Goal: Ask a question

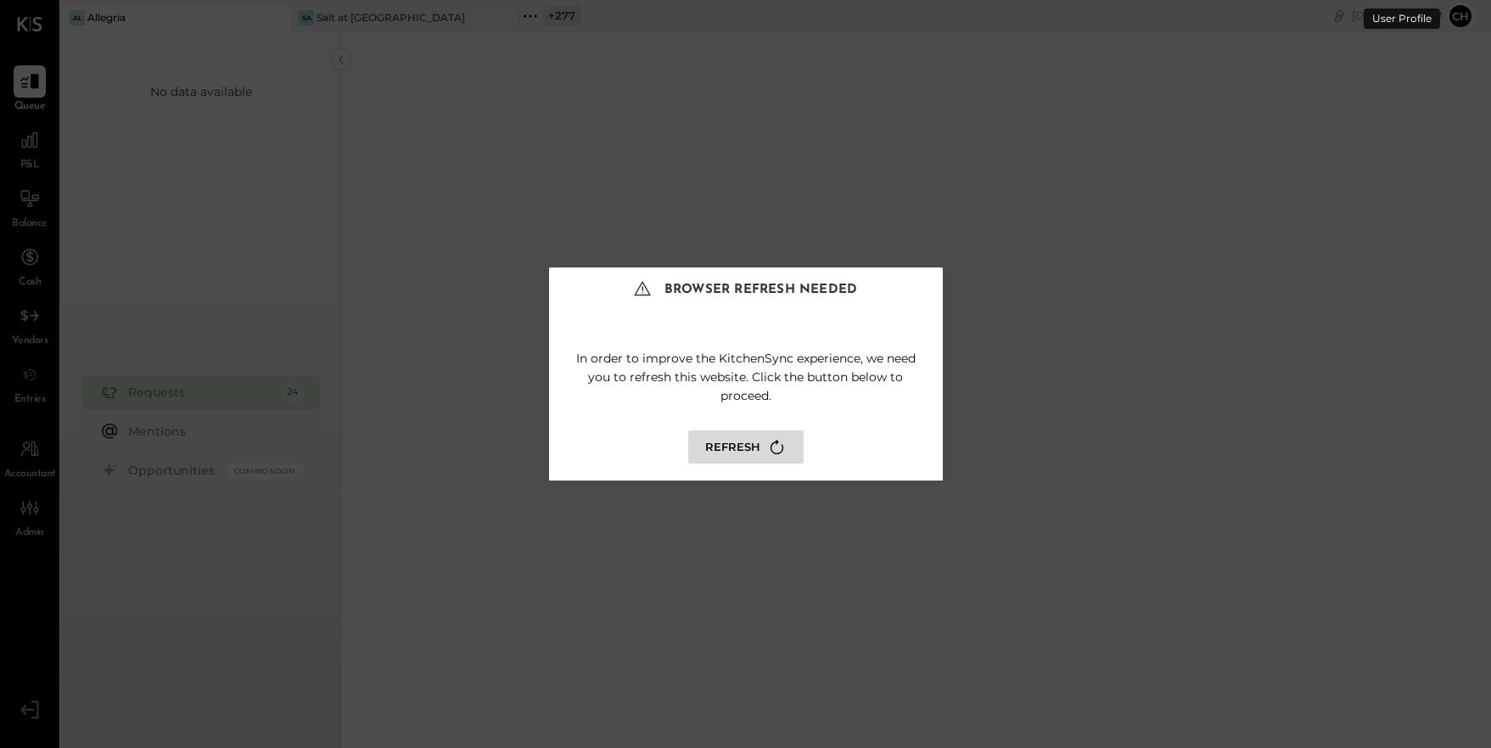
click at [729, 449] on button "Refresh" at bounding box center [745, 446] width 115 height 33
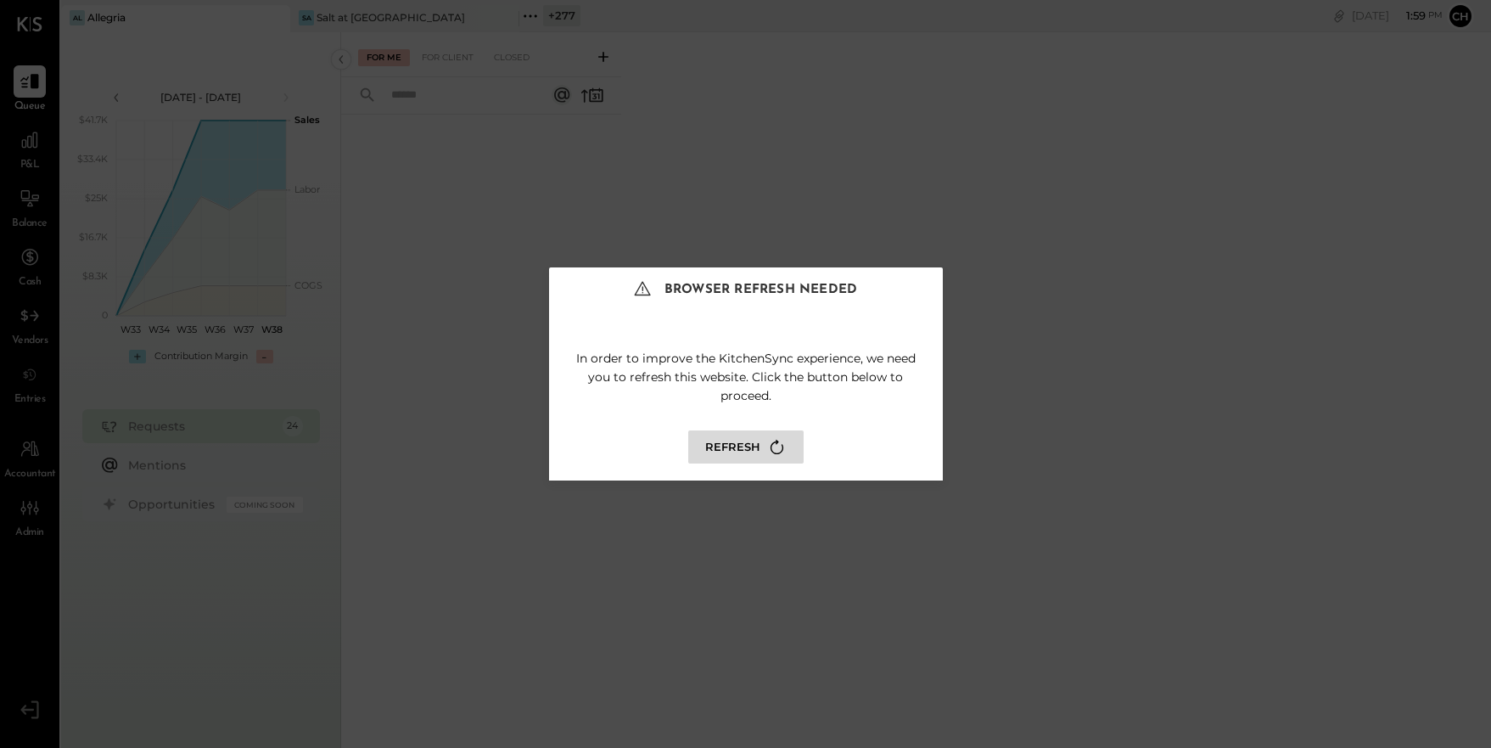
click at [727, 450] on button "Refresh" at bounding box center [745, 446] width 115 height 33
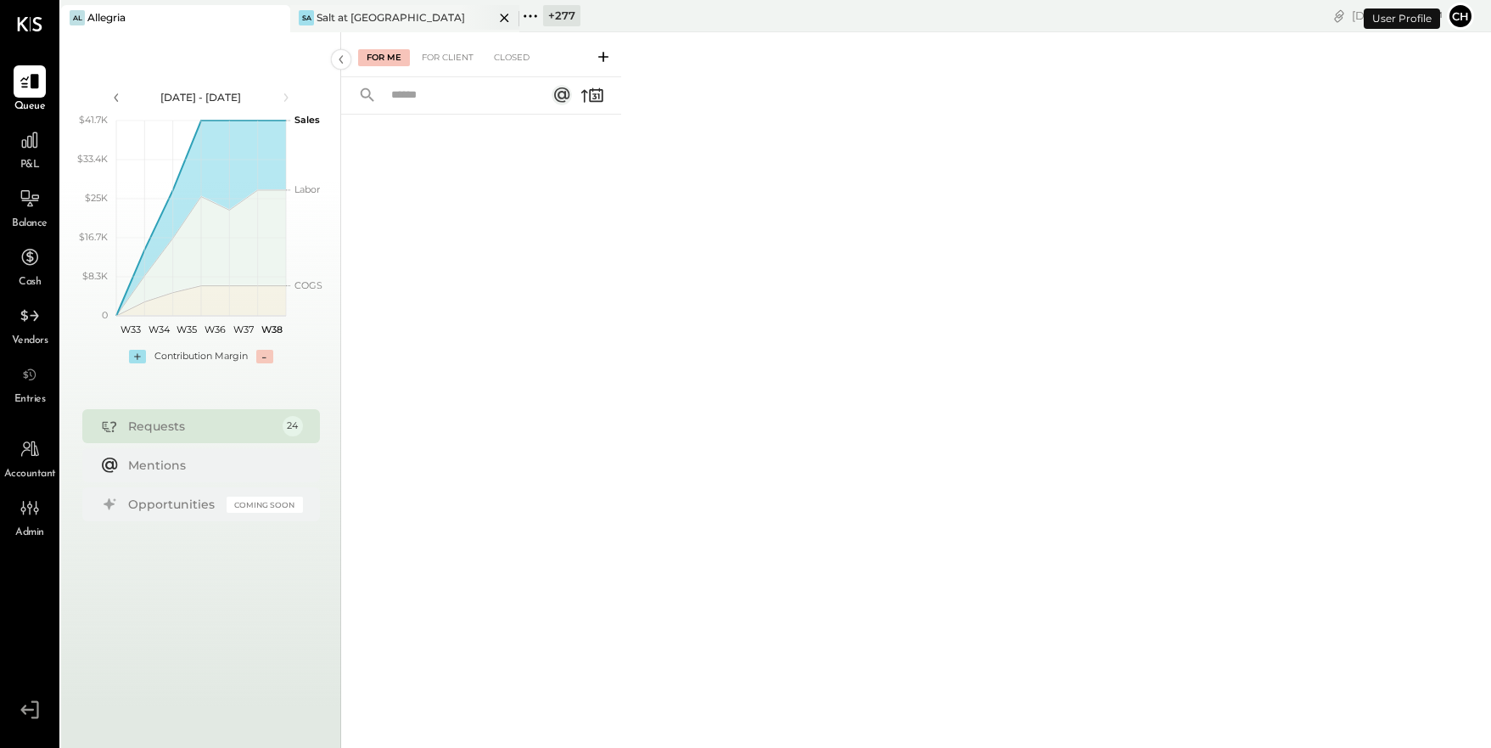
click at [503, 19] on icon at bounding box center [504, 18] width 21 height 20
click at [299, 16] on icon at bounding box center [301, 16] width 22 height 22
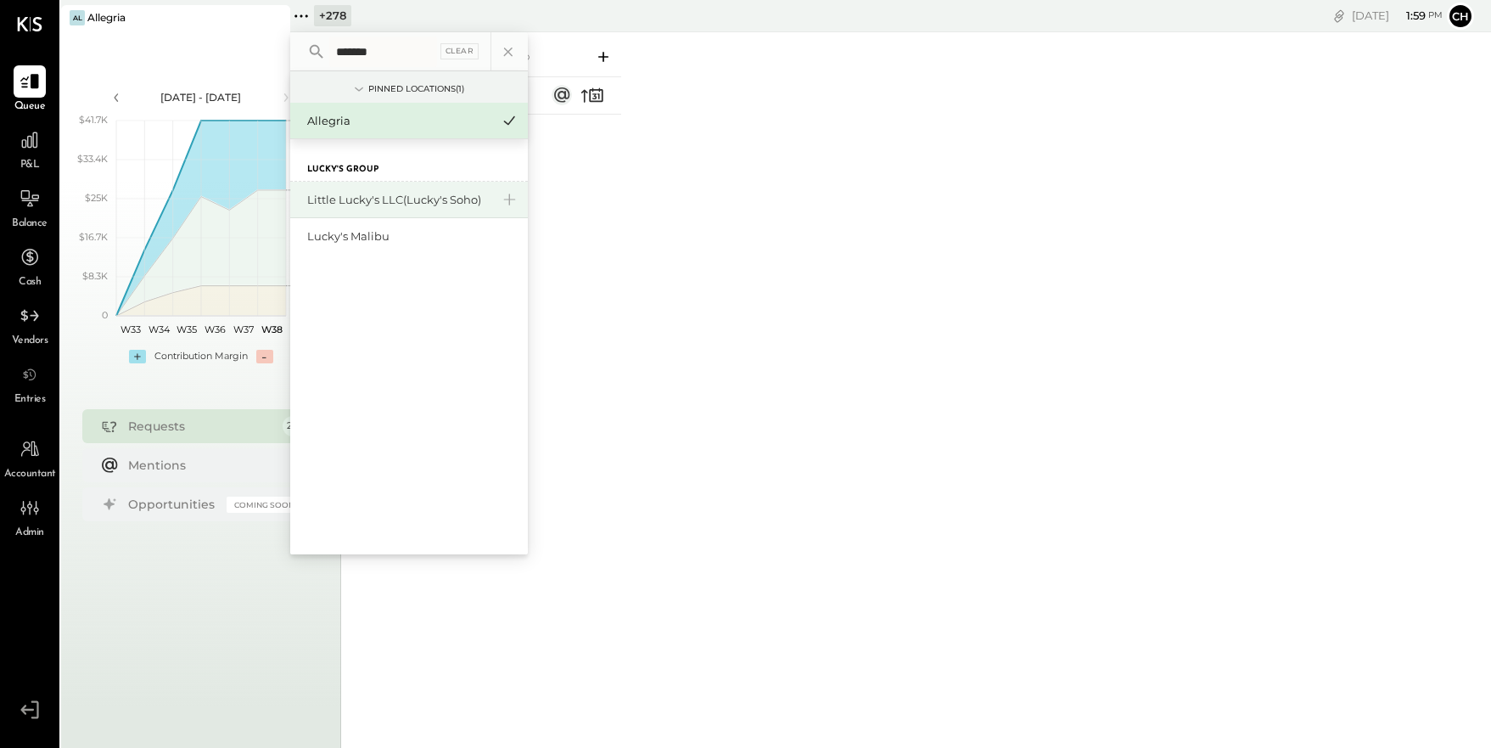
type input "*******"
click at [450, 197] on div "Little Lucky's LLC(Lucky's Soho)" at bounding box center [398, 200] width 183 height 16
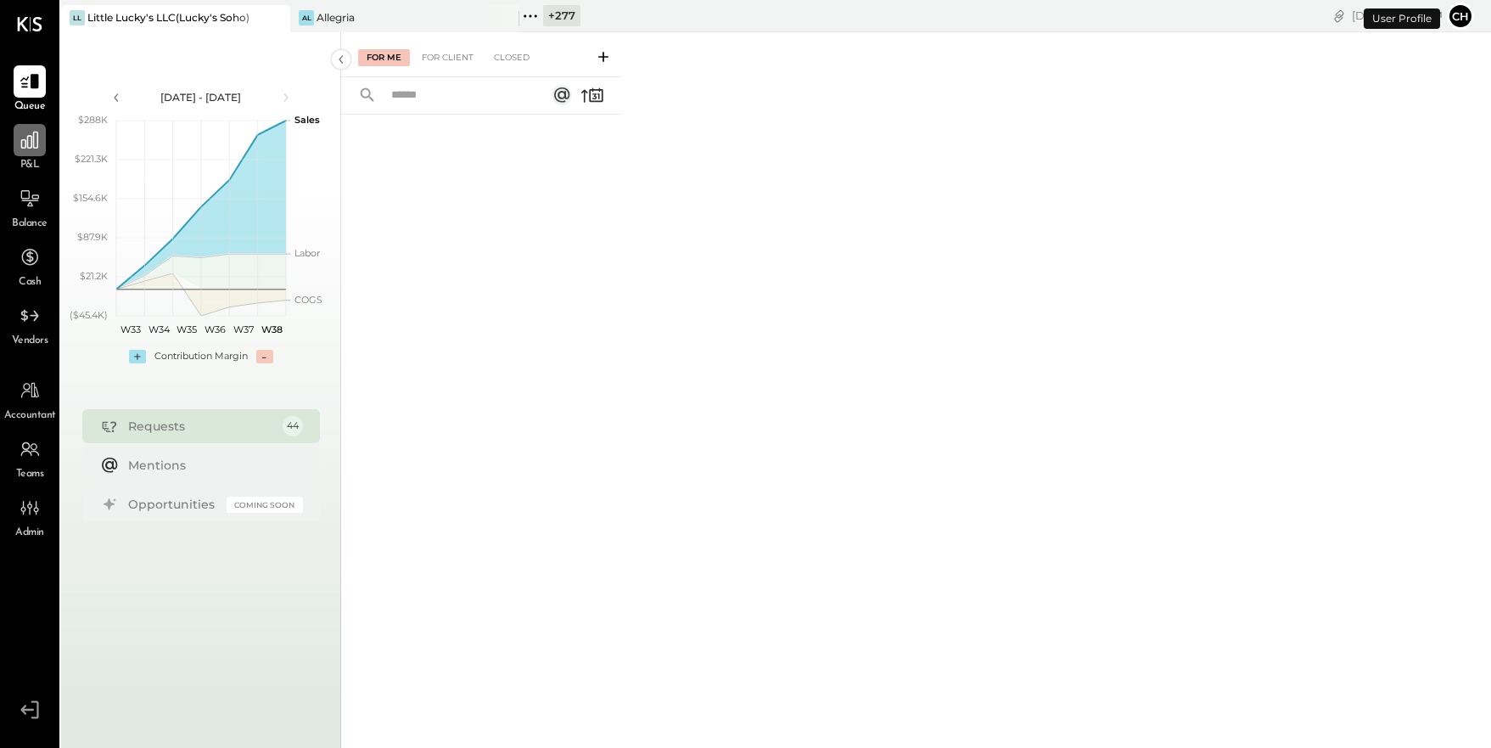
click at [36, 147] on icon at bounding box center [29, 140] width 17 height 17
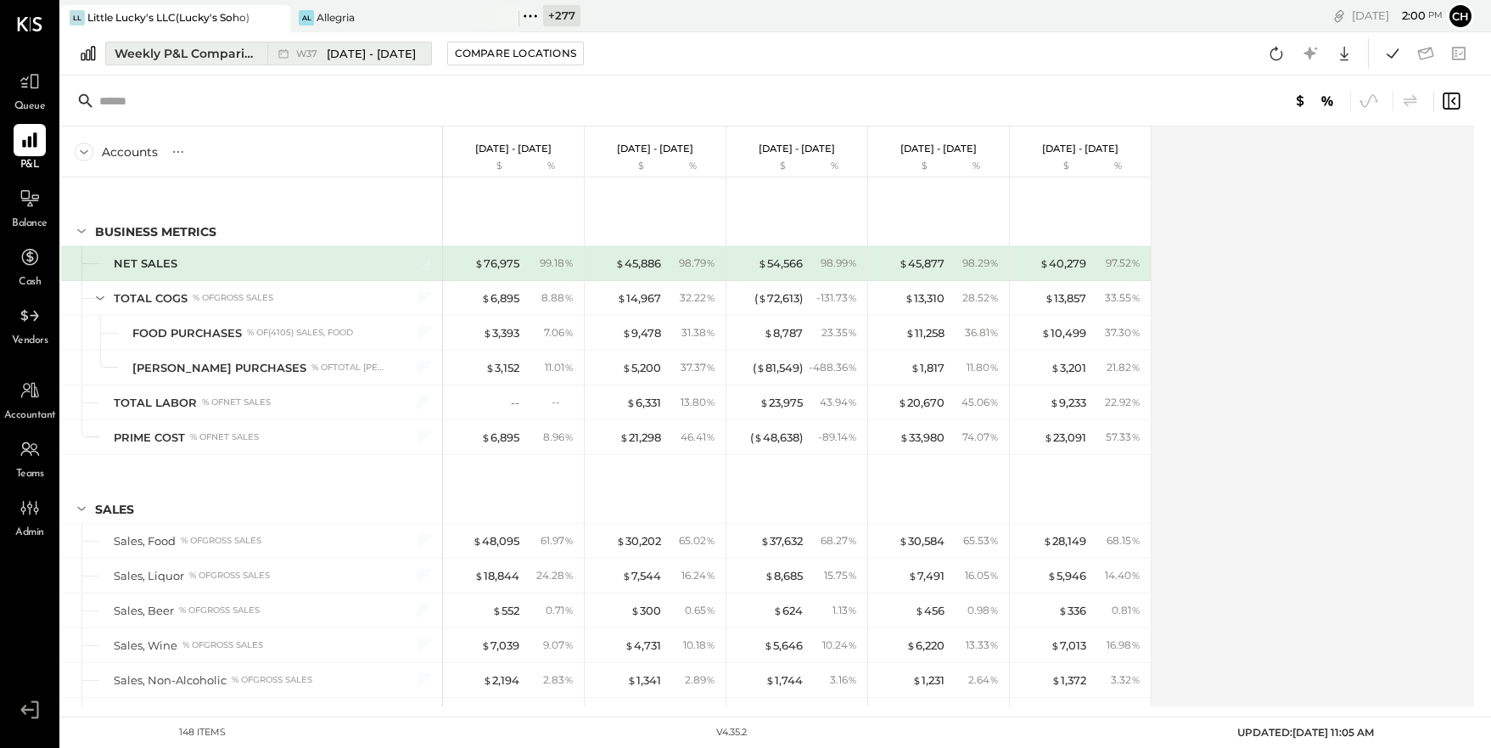
click at [221, 61] on div "Weekly P&L Comparison" at bounding box center [186, 53] width 143 height 17
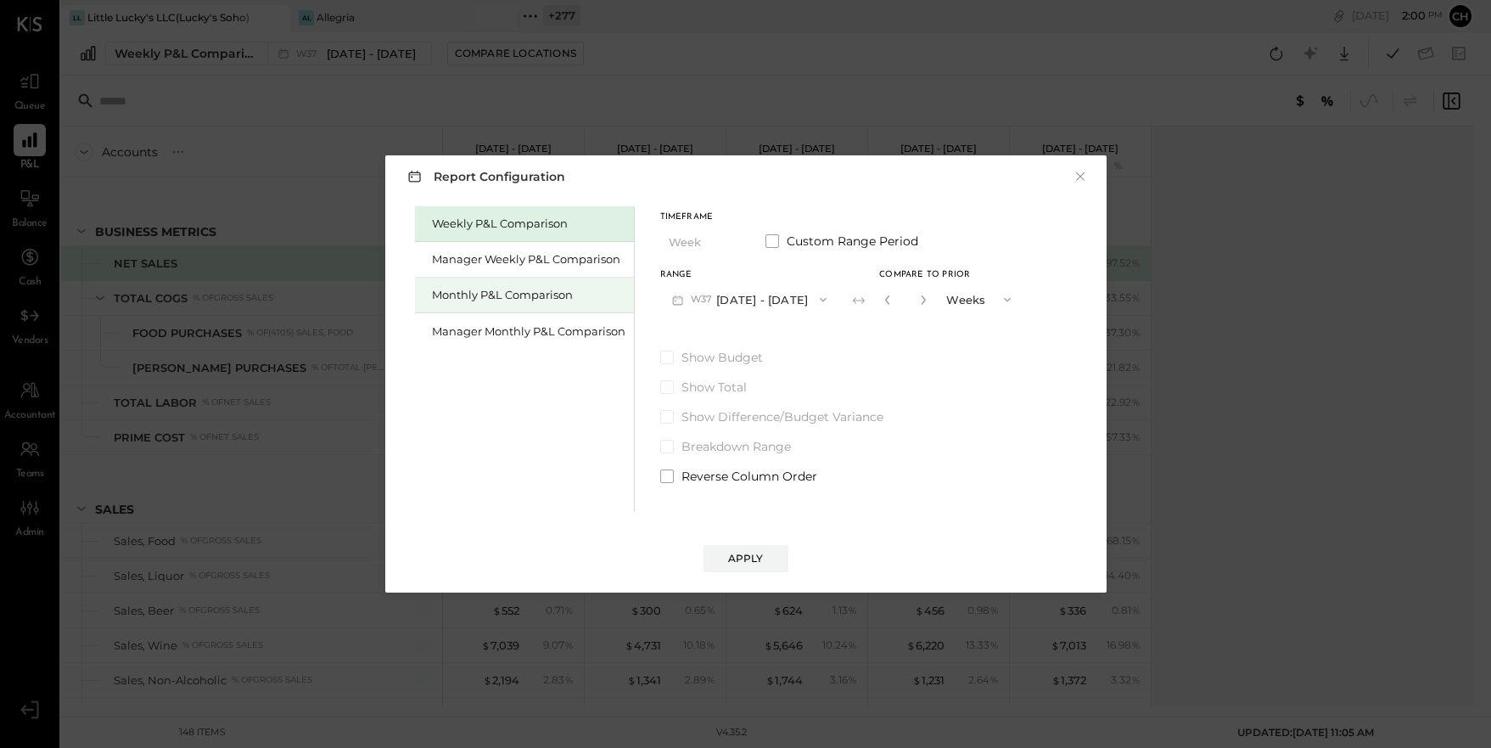
click at [471, 298] on div "Monthly P&L Comparison" at bounding box center [528, 295] width 193 height 16
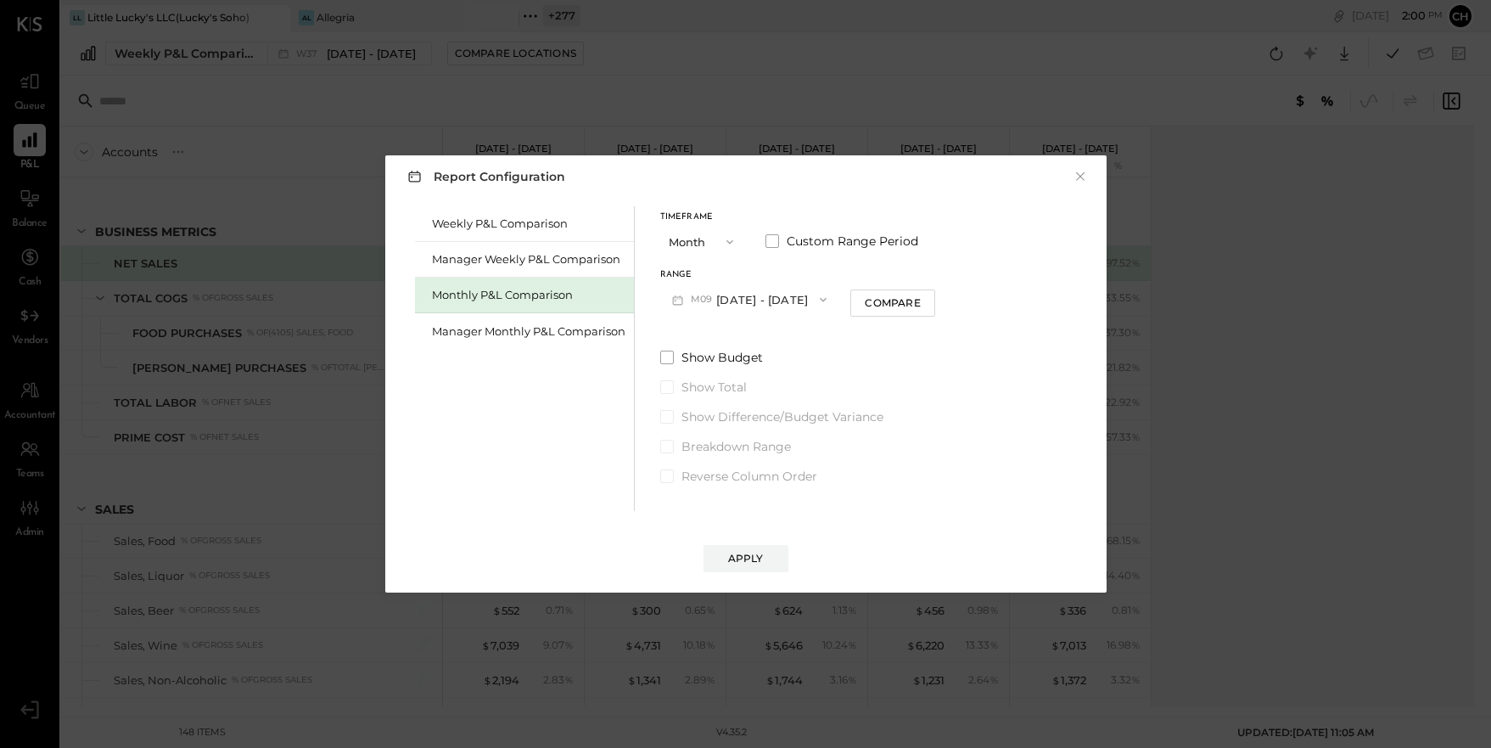
click at [776, 294] on button "M09 Sep 1 - 30, 2025" at bounding box center [749, 298] width 179 height 31
click at [773, 334] on span "Aug 1 - 31, 2025" at bounding box center [742, 337] width 81 height 14
click at [752, 558] on div "Apply" at bounding box center [746, 558] width 36 height 14
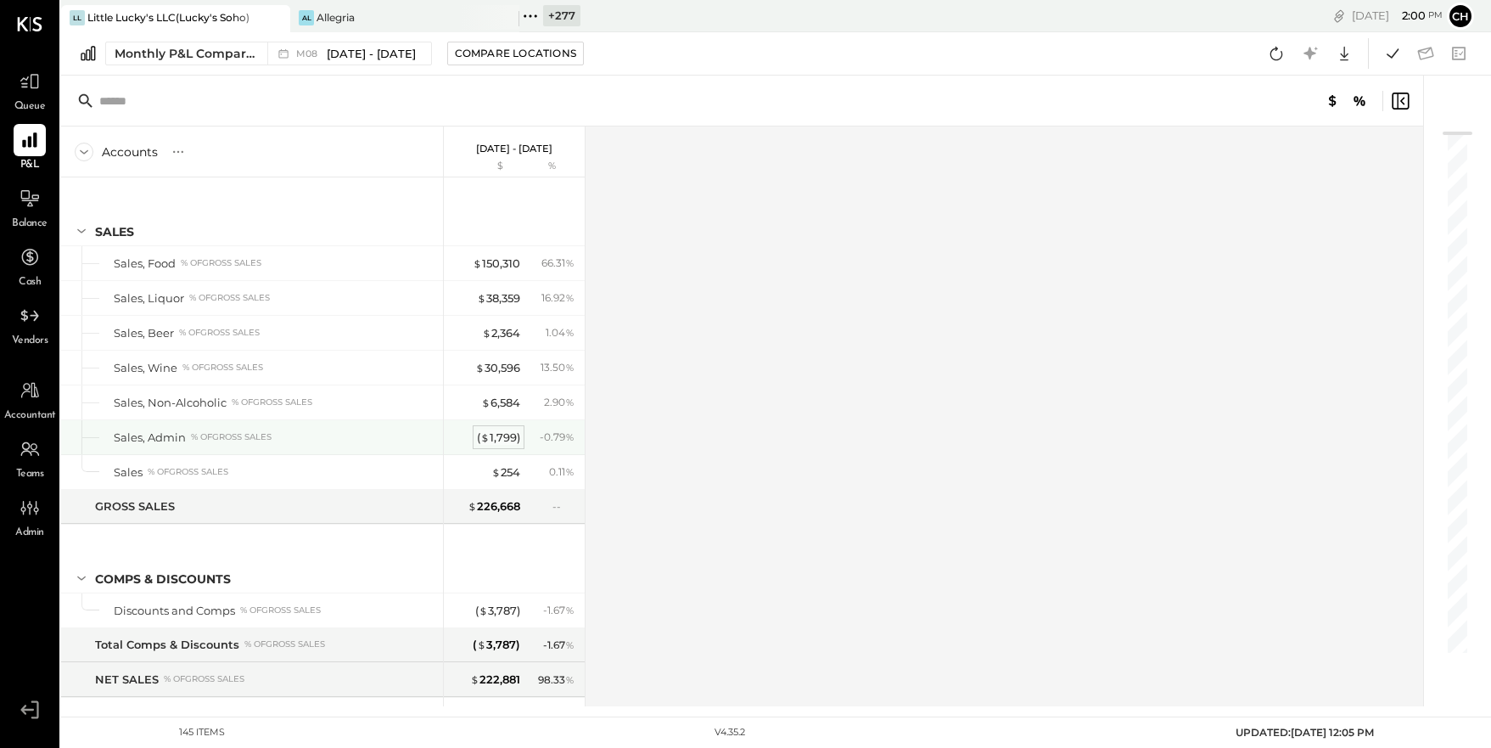
click at [495, 440] on div "( $ 1,799 )" at bounding box center [498, 437] width 43 height 16
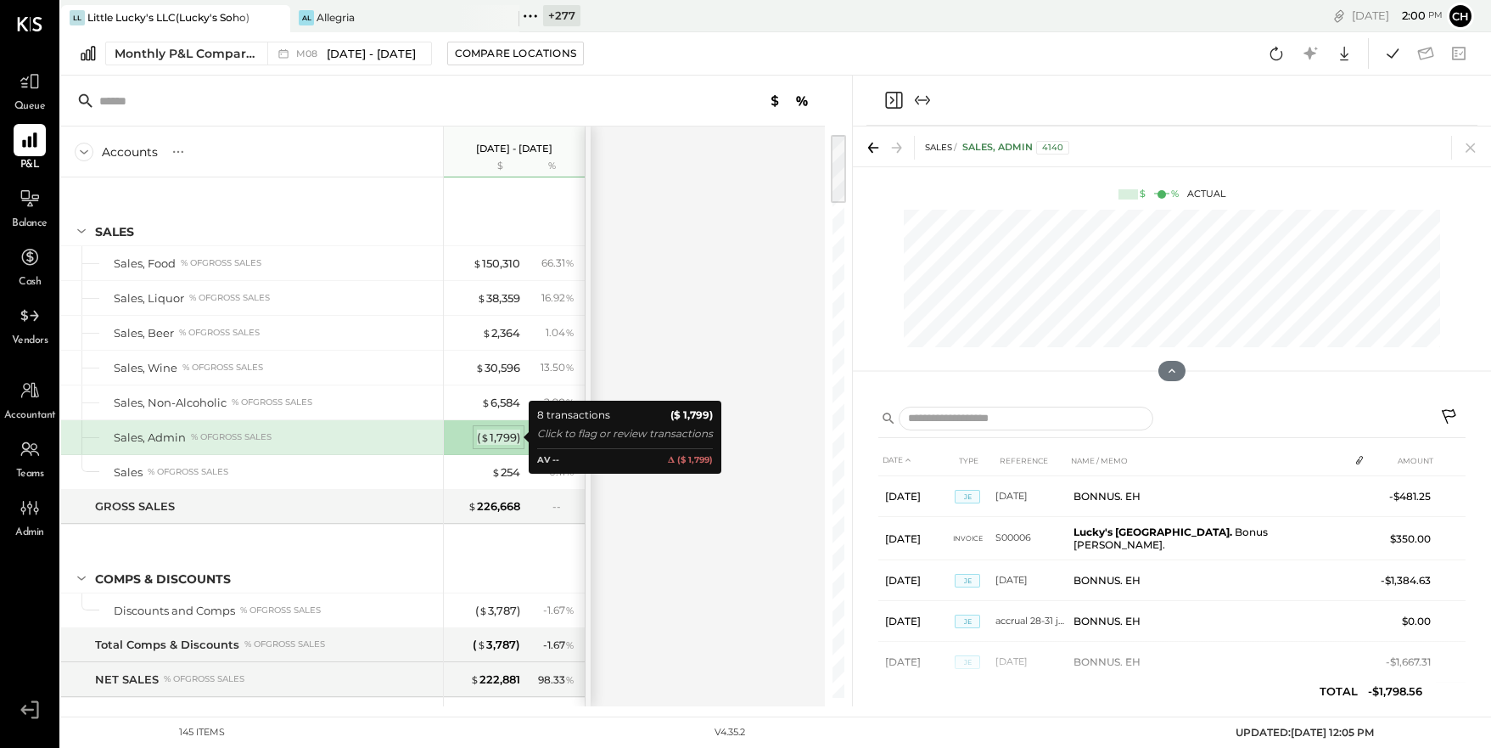
click at [495, 440] on div "( $ 1,799 )" at bounding box center [498, 437] width 43 height 16
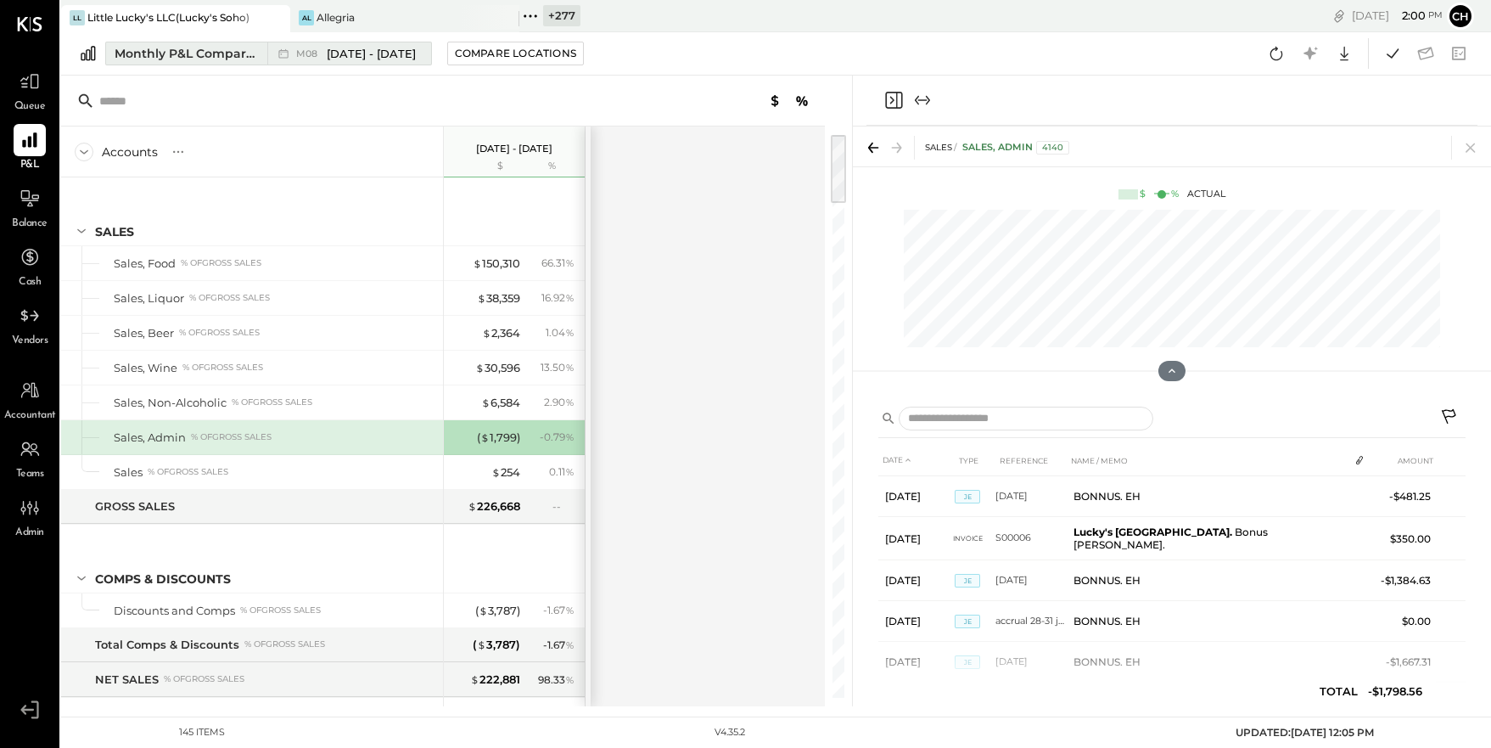
click at [386, 55] on span "Aug 1 - 31, 2025" at bounding box center [371, 54] width 89 height 16
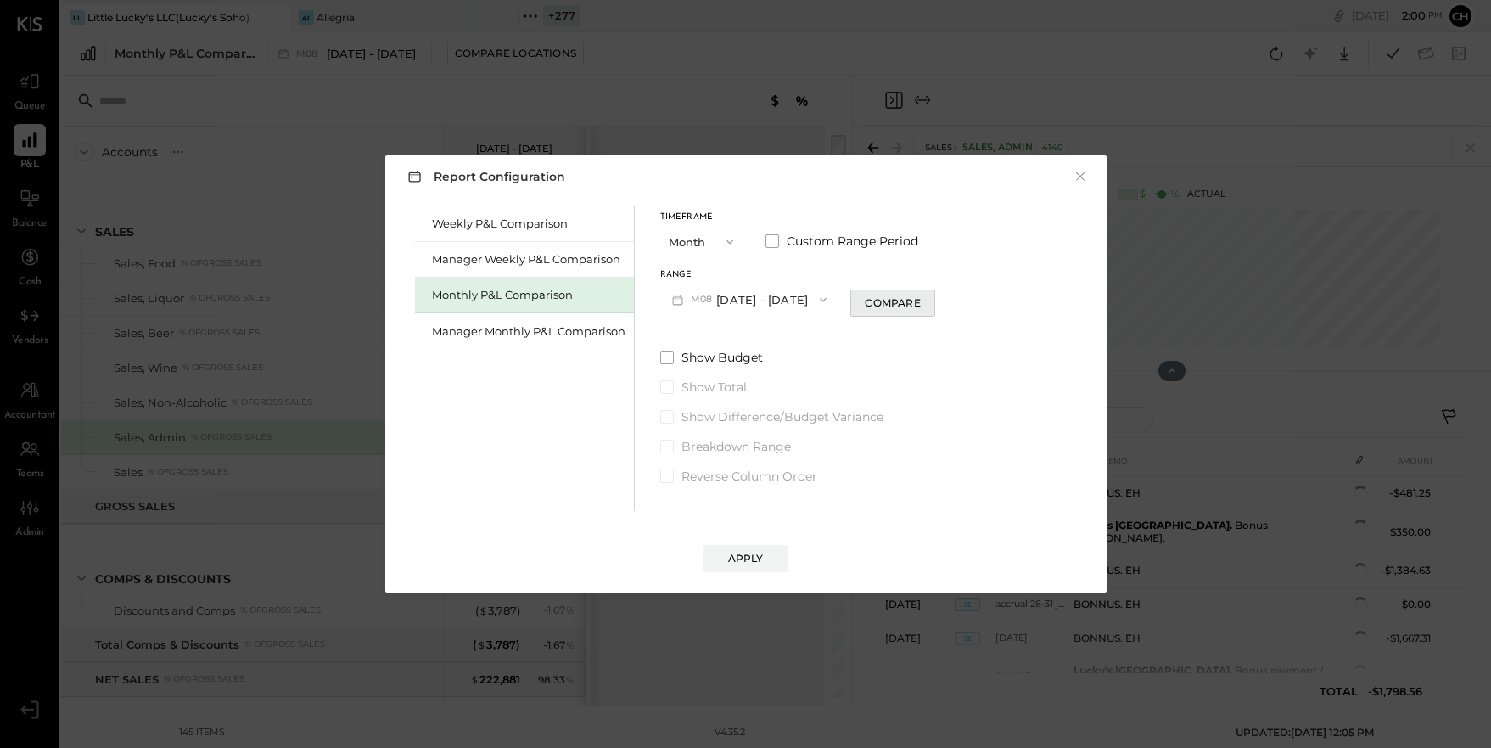
click at [883, 294] on button "Compare" at bounding box center [892, 302] width 85 height 27
click at [743, 549] on button "Apply" at bounding box center [746, 558] width 85 height 27
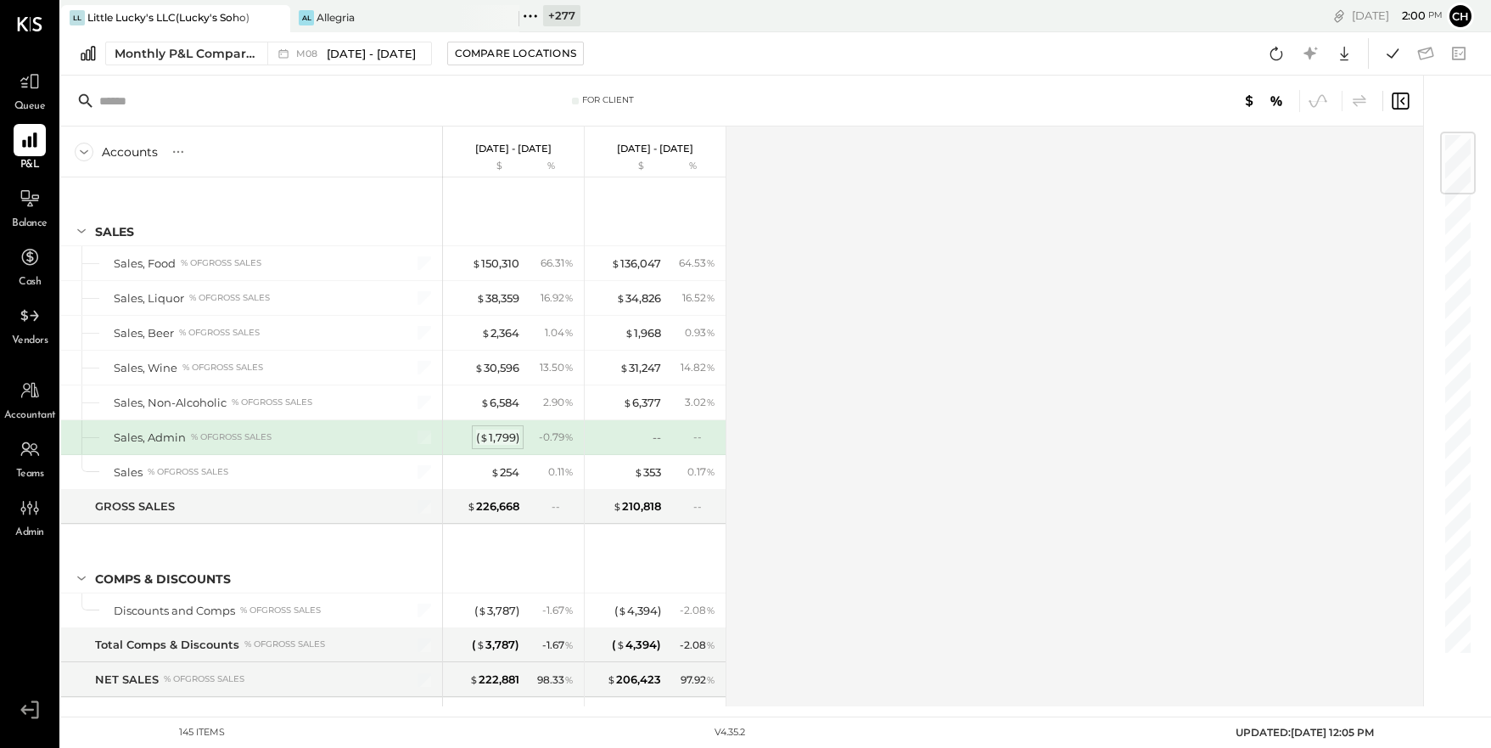
click at [496, 433] on div "( $ 1,799 )" at bounding box center [497, 437] width 43 height 16
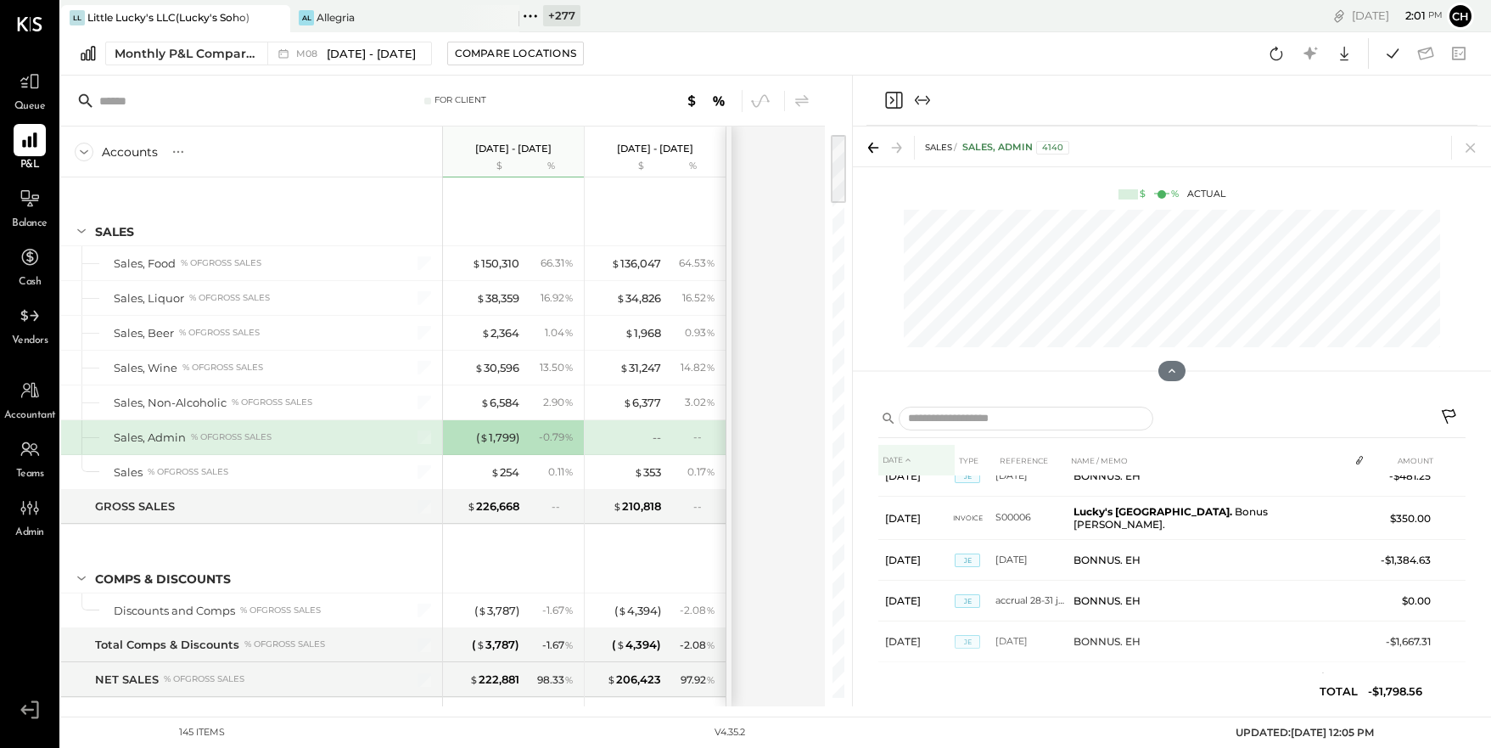
scroll to position [21, 0]
click at [894, 102] on icon "Close panel" at bounding box center [893, 100] width 20 height 20
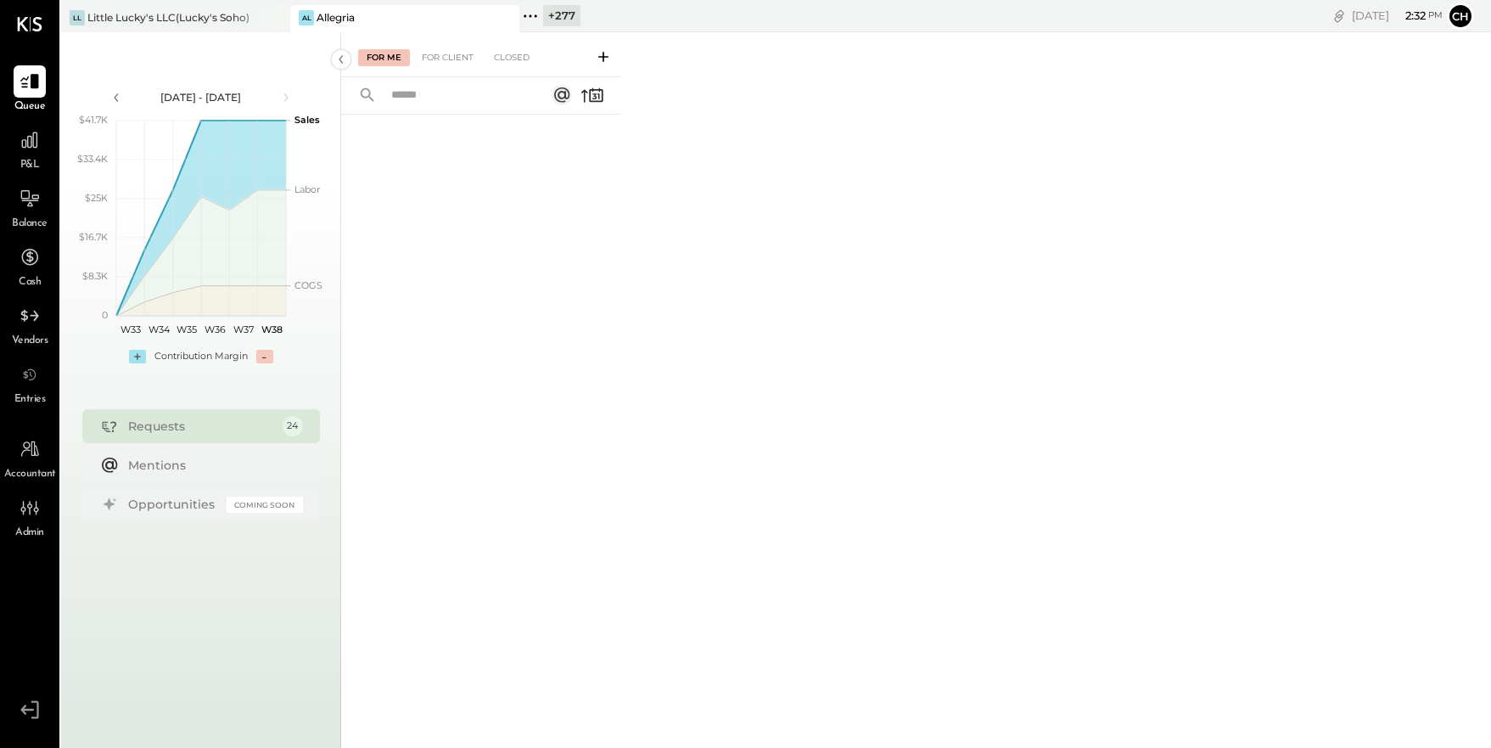
click at [536, 10] on icon at bounding box center [530, 16] width 22 height 22
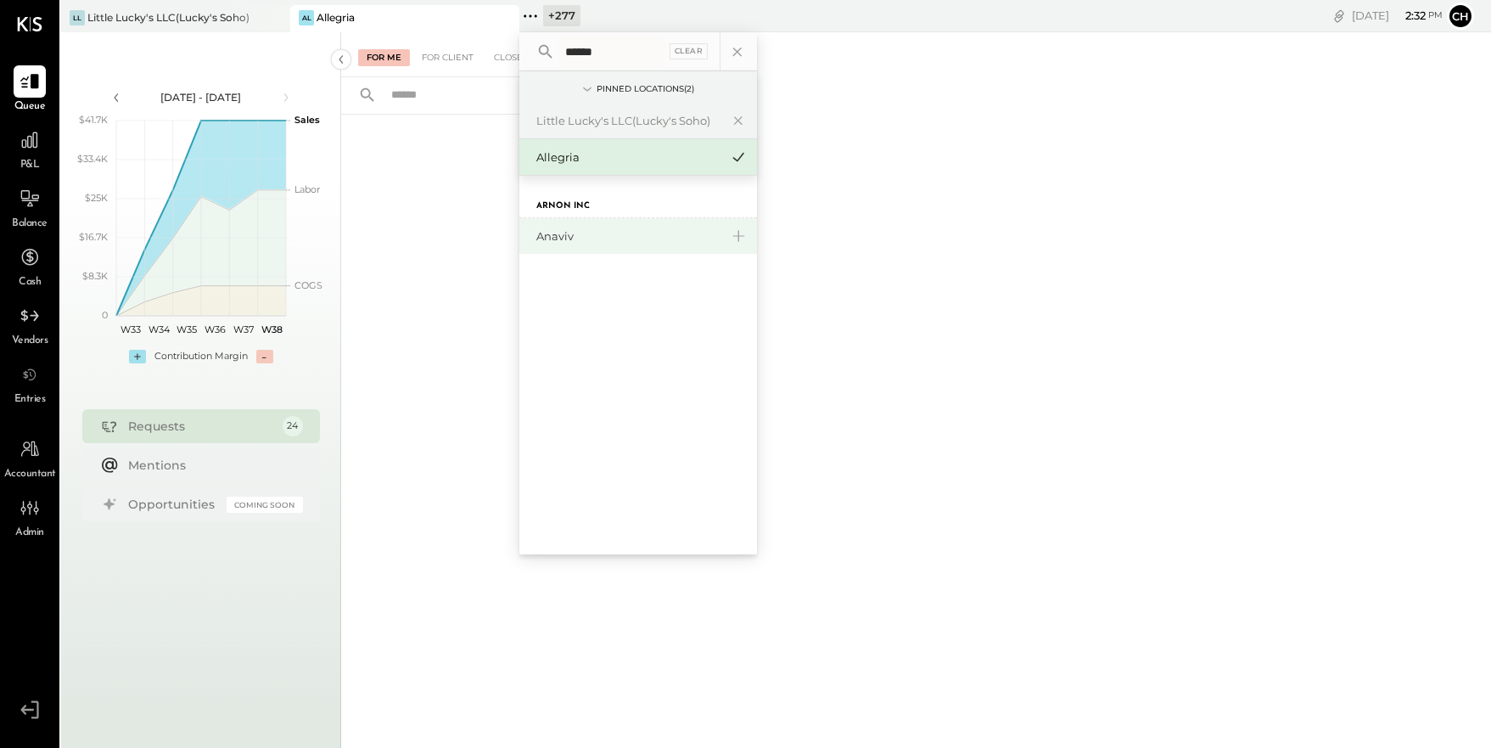
type input "******"
click at [565, 234] on div "Anaviv" at bounding box center [627, 236] width 183 height 16
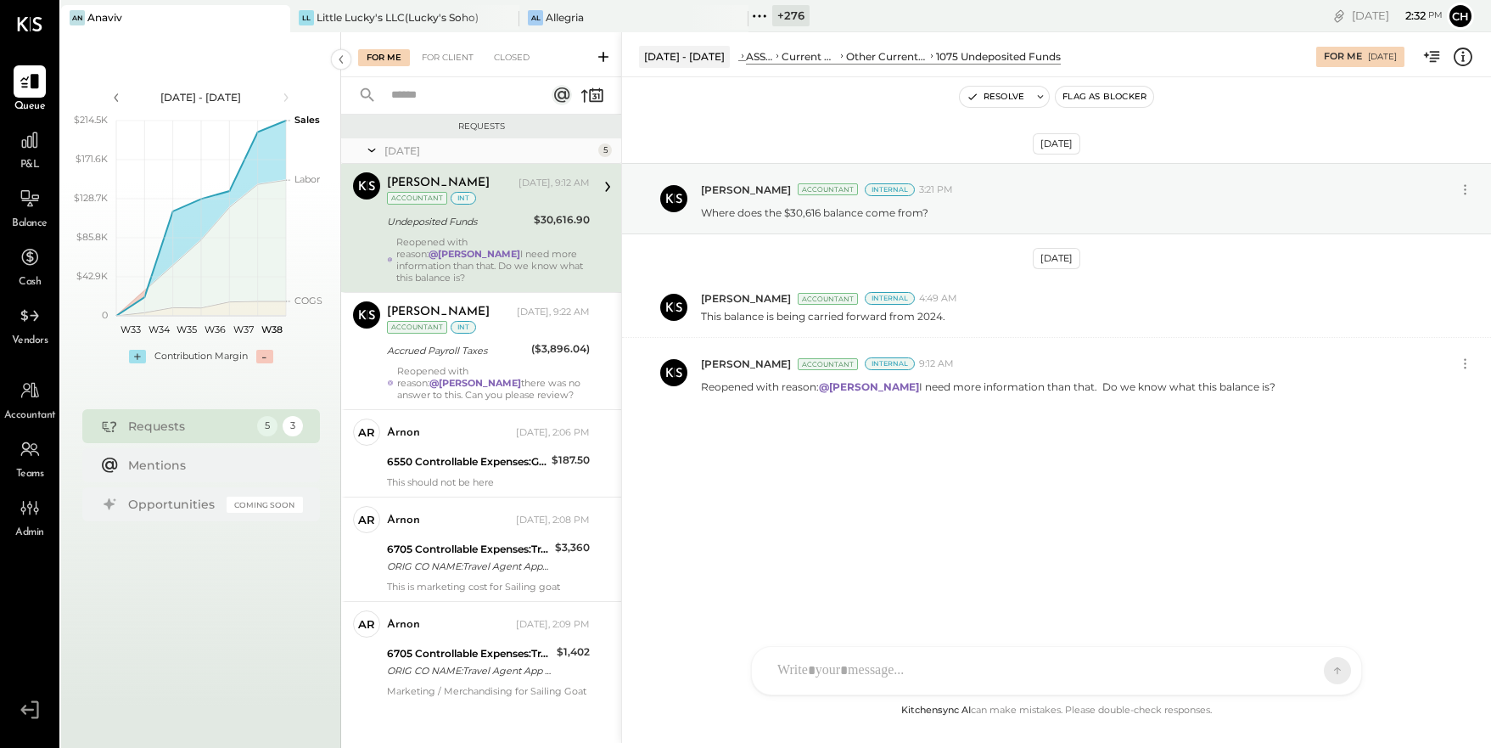
click at [601, 48] on icon at bounding box center [603, 56] width 17 height 17
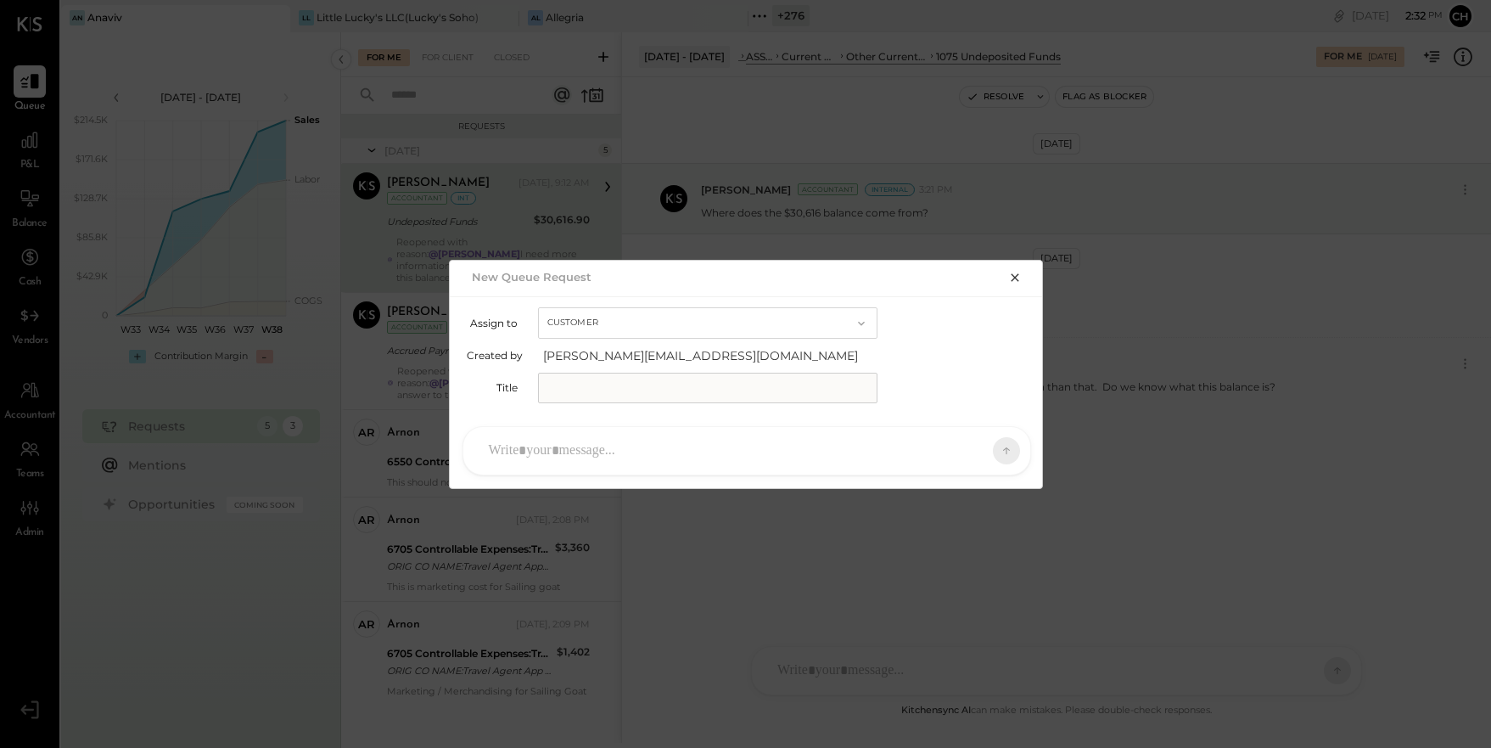
click at [636, 331] on button "Customer" at bounding box center [707, 322] width 339 height 31
click at [631, 346] on div "Accountant" at bounding box center [708, 353] width 338 height 31
click at [625, 382] on input "text" at bounding box center [707, 388] width 339 height 31
type input "**********"
click at [623, 451] on div at bounding box center [731, 450] width 502 height 37
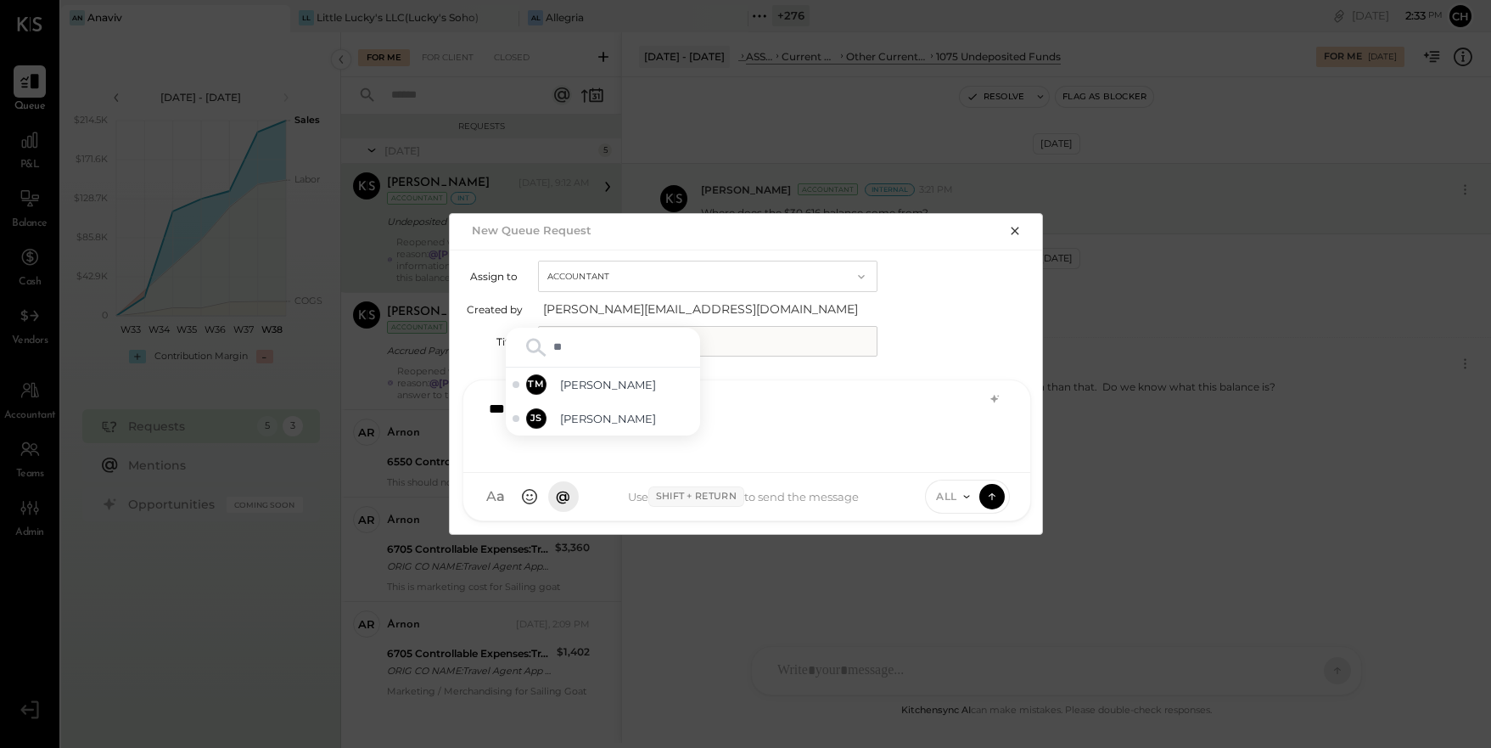
type input "***"
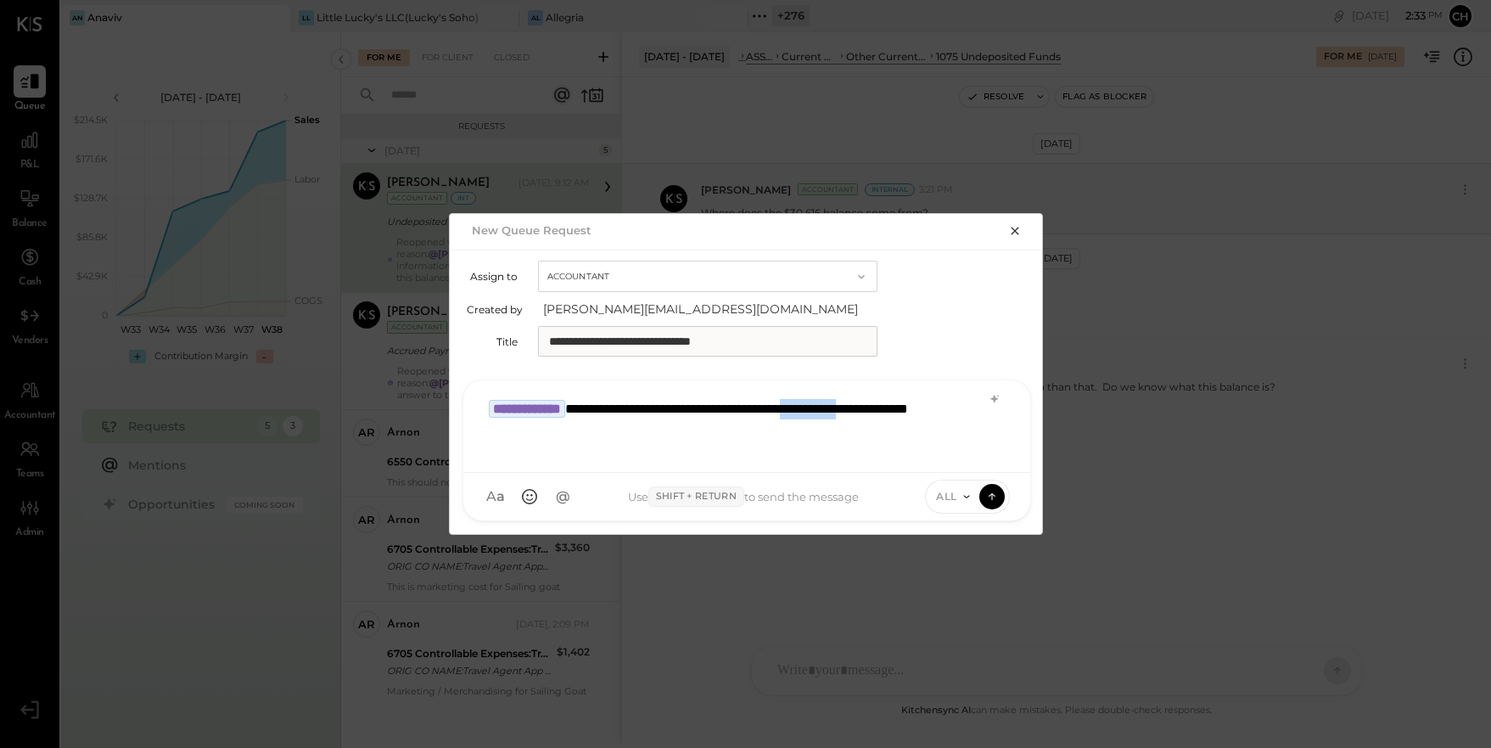
drag, startPoint x: 524, startPoint y: 429, endPoint x: 884, endPoint y: 409, distance: 361.3
click at [884, 409] on div "**********" at bounding box center [746, 424] width 533 height 68
click at [681, 432] on div "**********" at bounding box center [746, 424] width 533 height 68
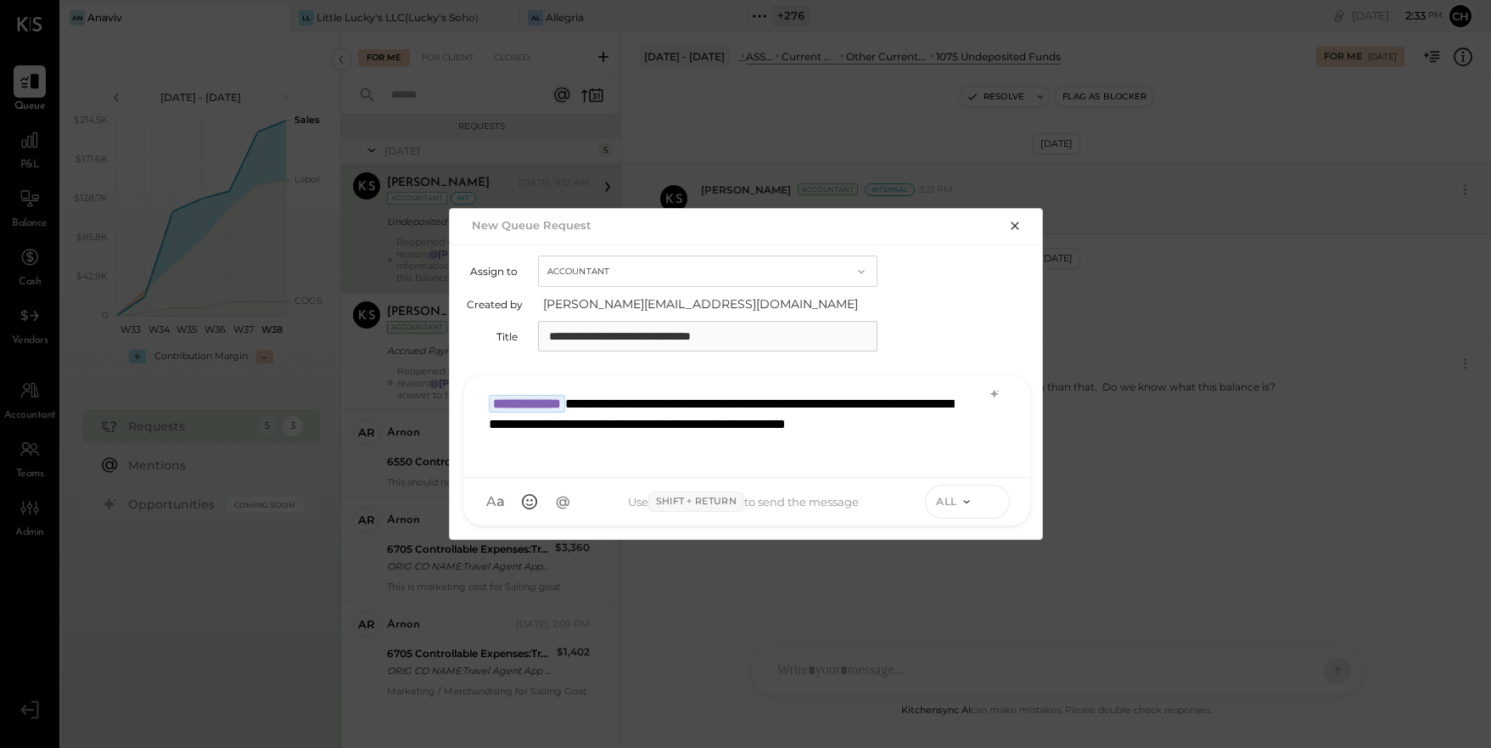
click at [998, 499] on icon at bounding box center [991, 500] width 15 height 17
